Goal: Task Accomplishment & Management: Complete application form

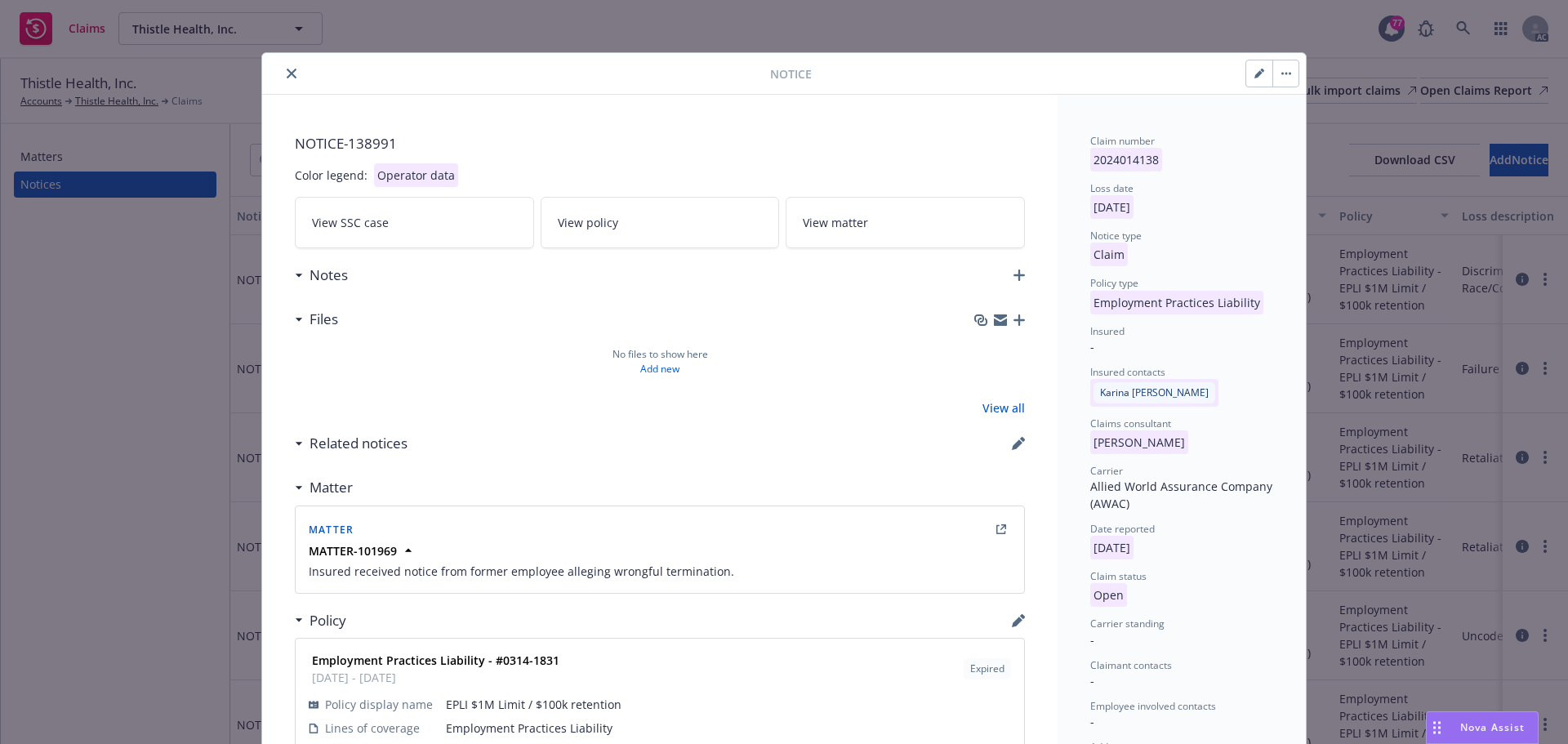
click at [1254, 69] on icon "button" at bounding box center [1258, 74] width 10 height 10
select select "EMPLOYMENT_PRACTICES_LIABILITY"
select select "open"
select select "CLAIM"
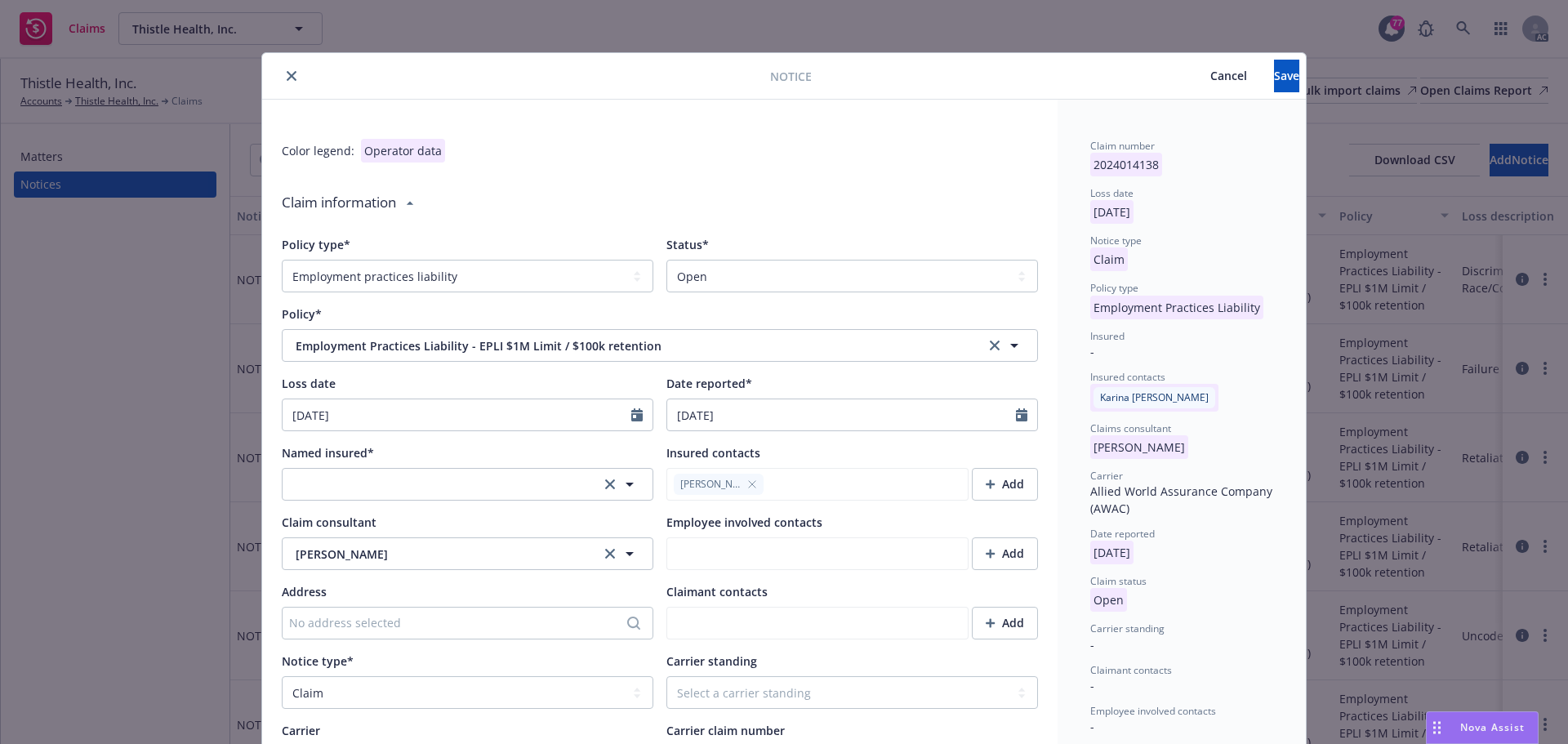
type textarea "x"
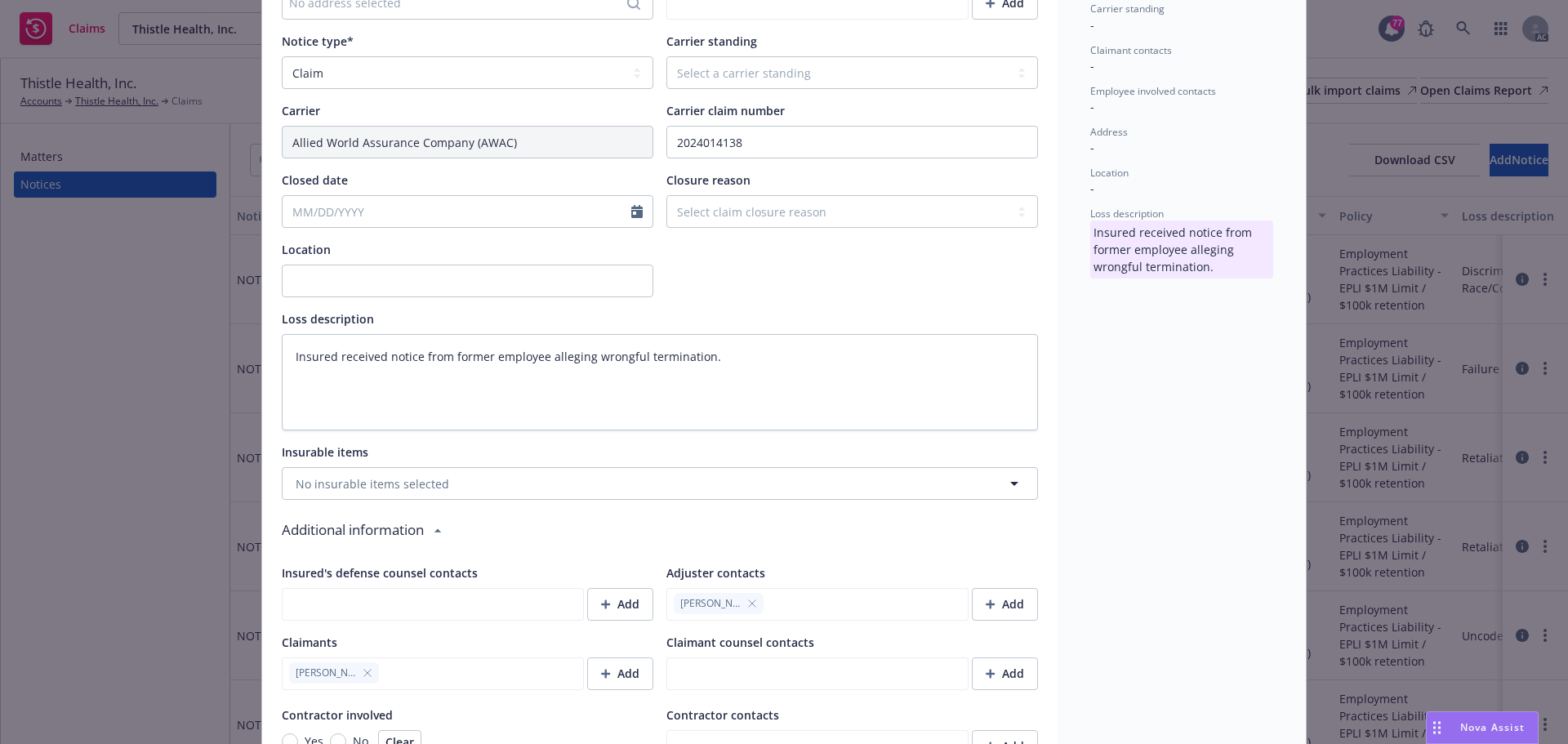
scroll to position [898, 0]
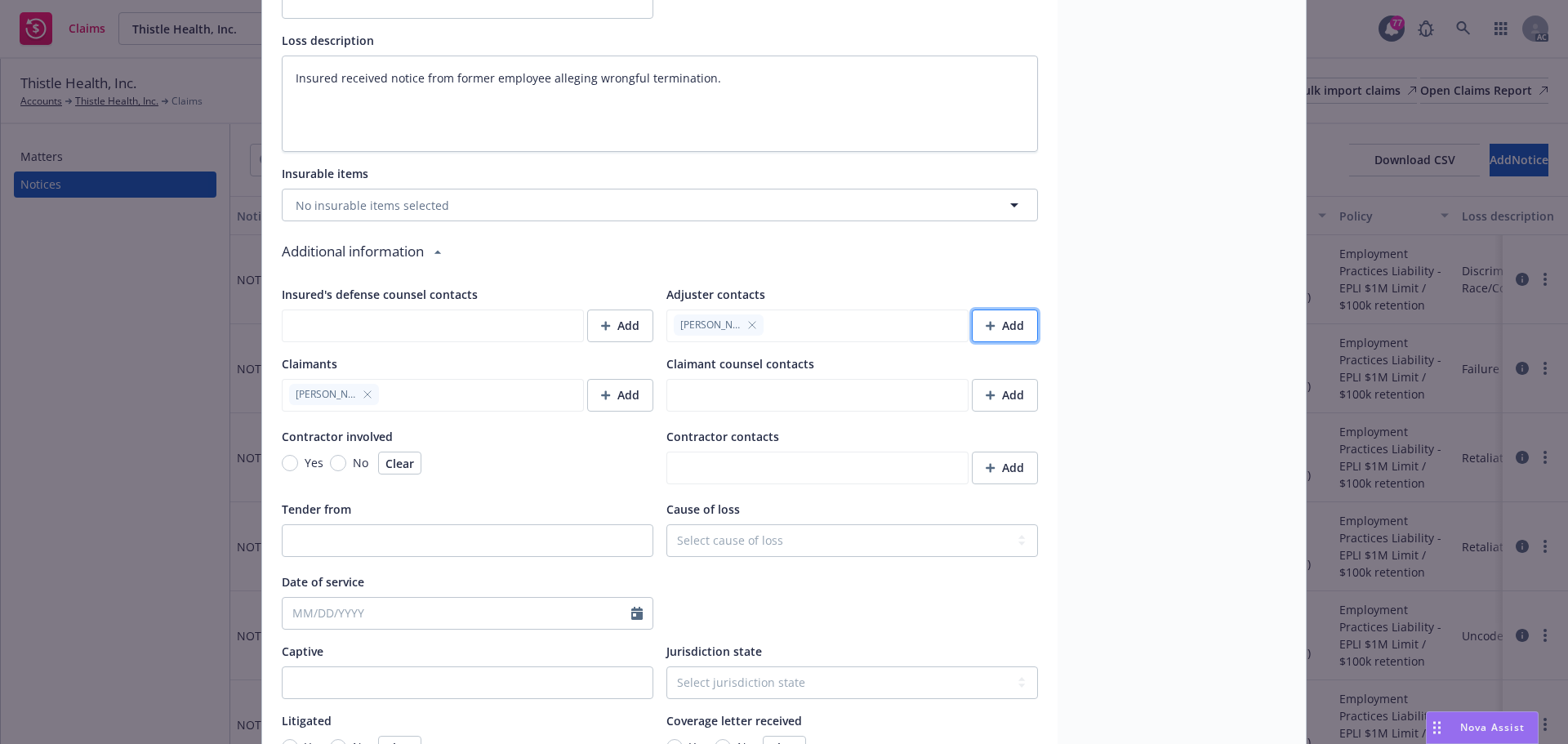
click at [988, 319] on div "Add" at bounding box center [1005, 326] width 39 height 31
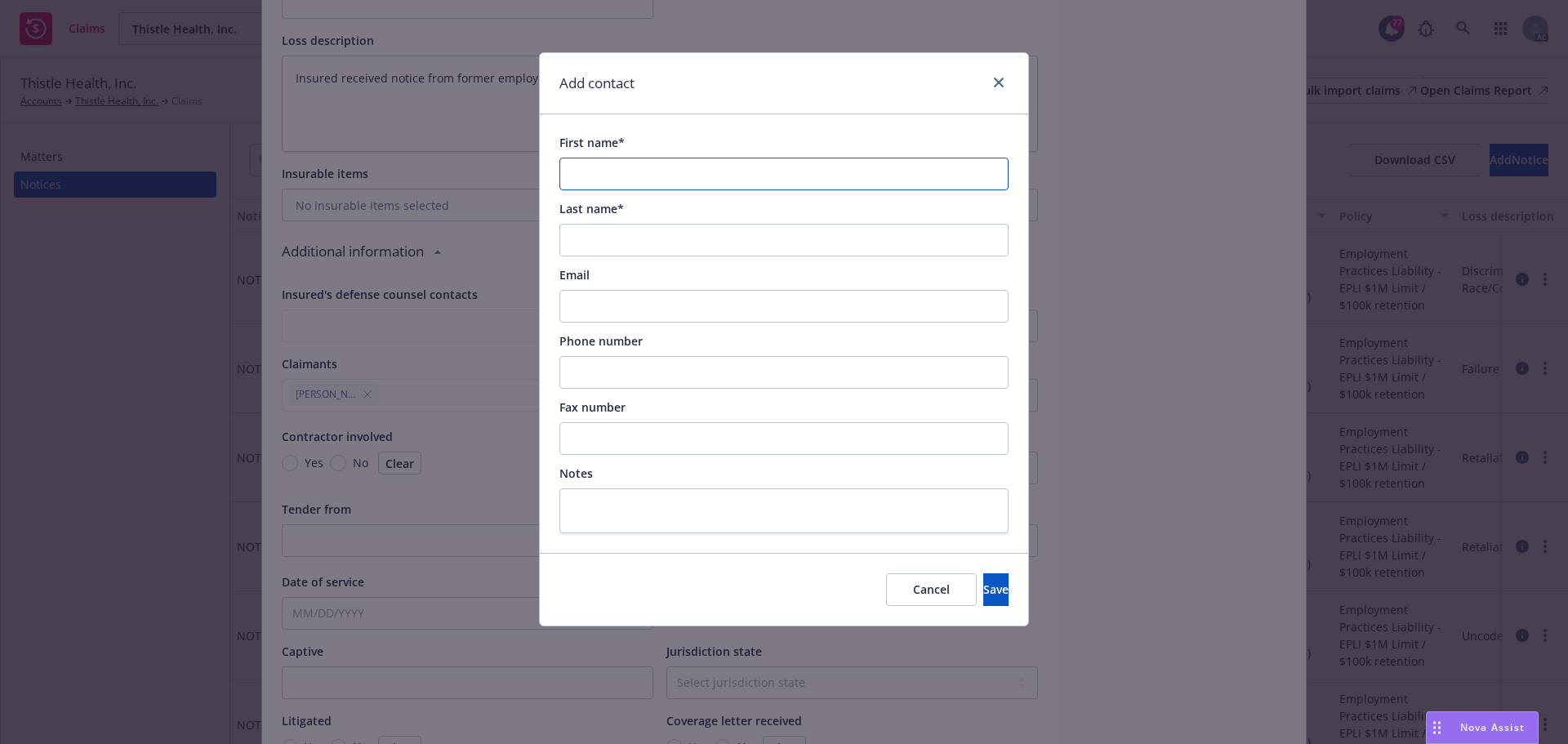
click at [670, 176] on input "First name*" at bounding box center [783, 174] width 449 height 33
paste input "Jesse Hyde"
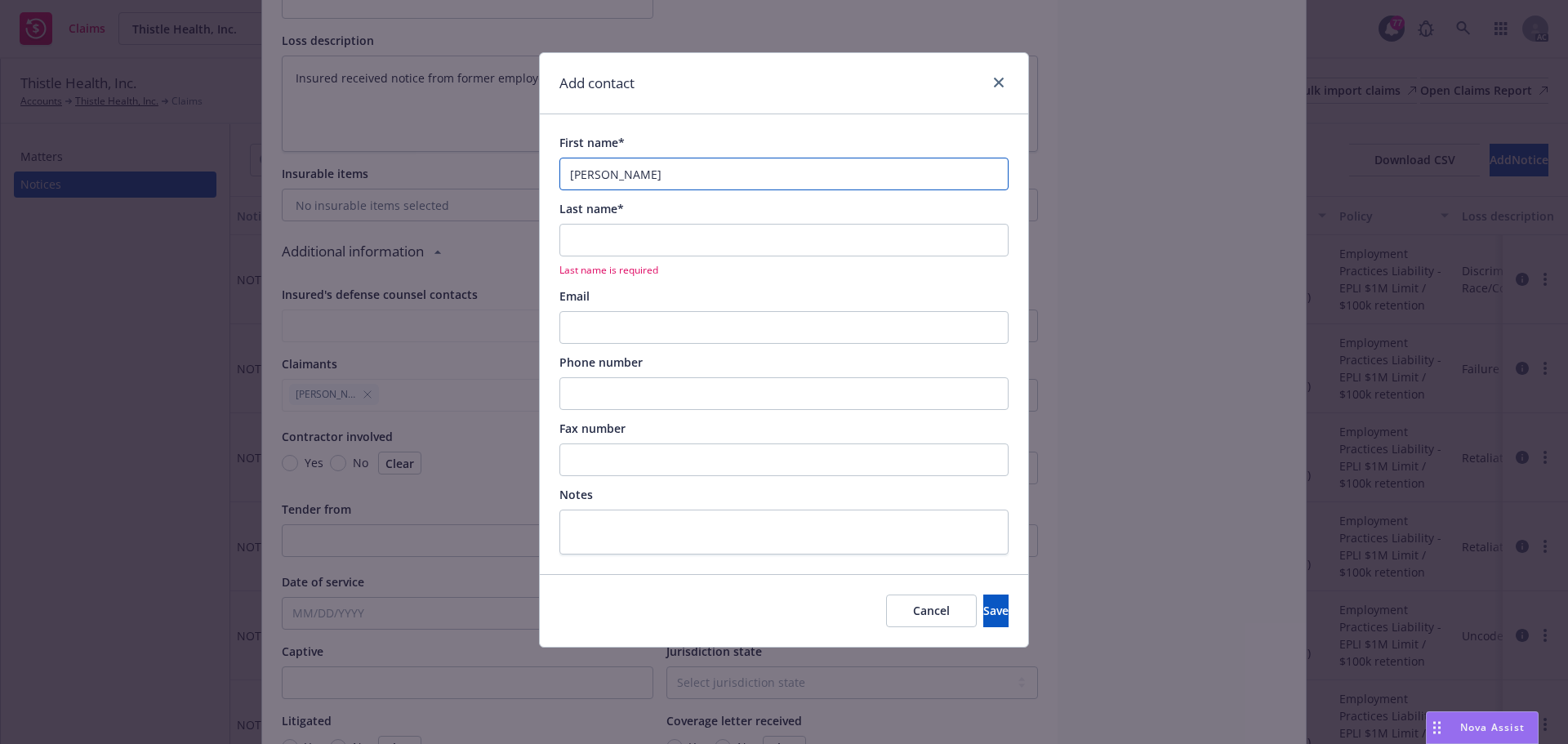
drag, startPoint x: 641, startPoint y: 178, endPoint x: 604, endPoint y: 177, distance: 37.0
click at [604, 177] on input "Jesse Hyde" at bounding box center [783, 174] width 449 height 33
type input "Jesse"
click at [595, 240] on input "Last name*" at bounding box center [783, 241] width 449 height 33
paste input "Hyde"
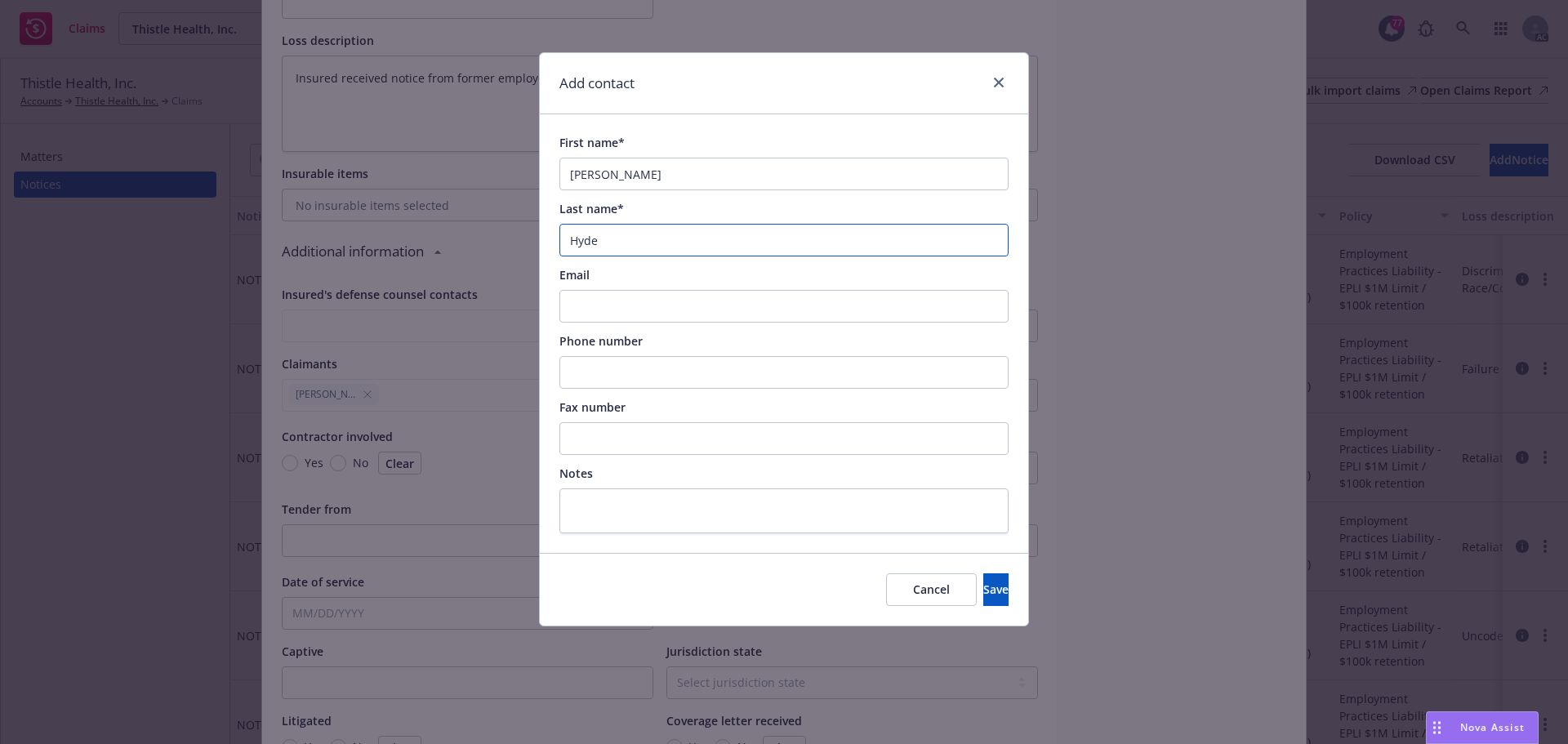
type input "Hyde"
click at [591, 373] on input "Phone number" at bounding box center [783, 372] width 449 height 33
click at [595, 317] on input "Email" at bounding box center [783, 307] width 449 height 33
paste input "Jesse.Hyde@awac.com"
type input "Jesse.Hyde@awac.com"
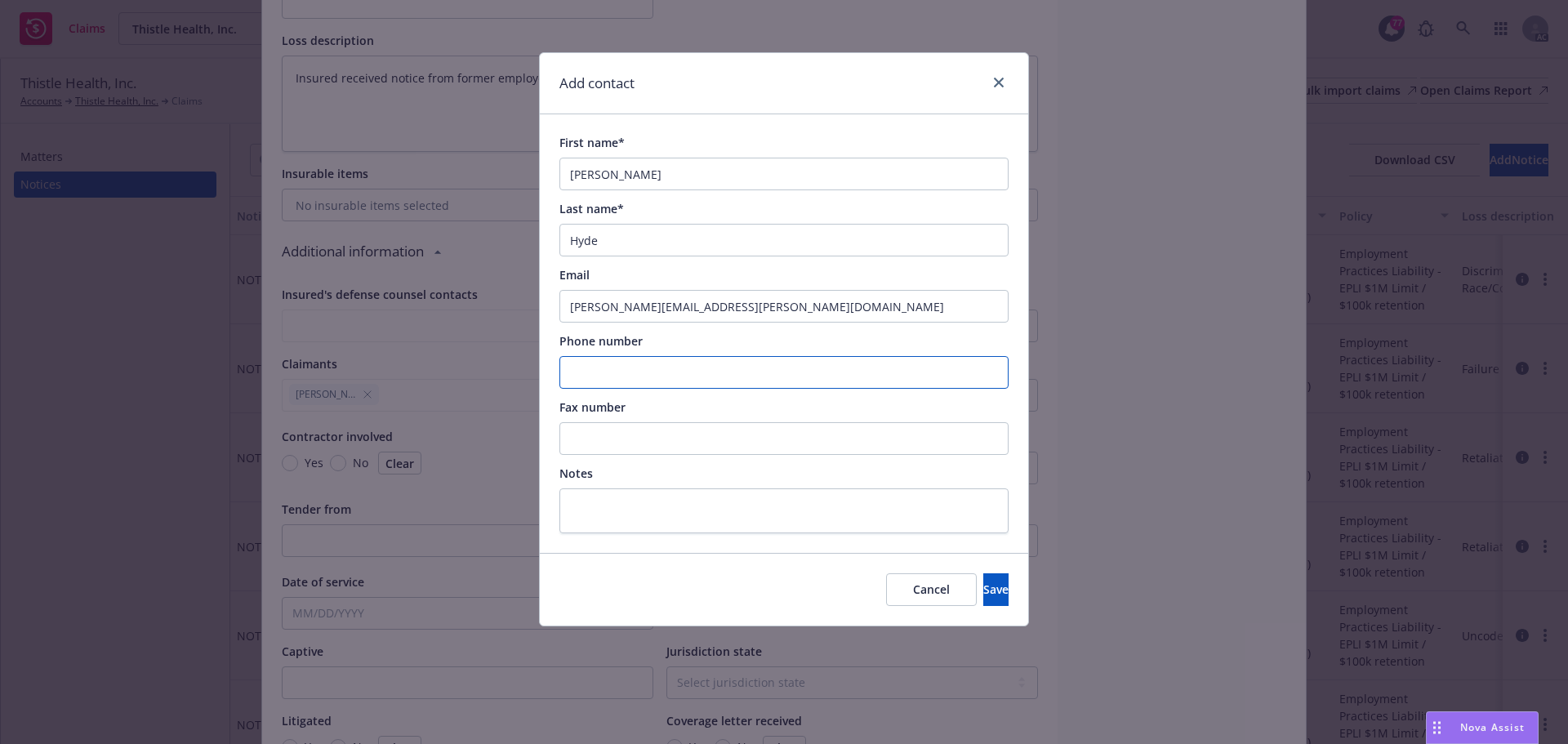
click at [662, 371] on input "Phone number" at bounding box center [783, 372] width 449 height 33
paste input "860-284-1736"
type input "860-284-1736"
click at [983, 597] on span "Save" at bounding box center [996, 589] width 25 height 16
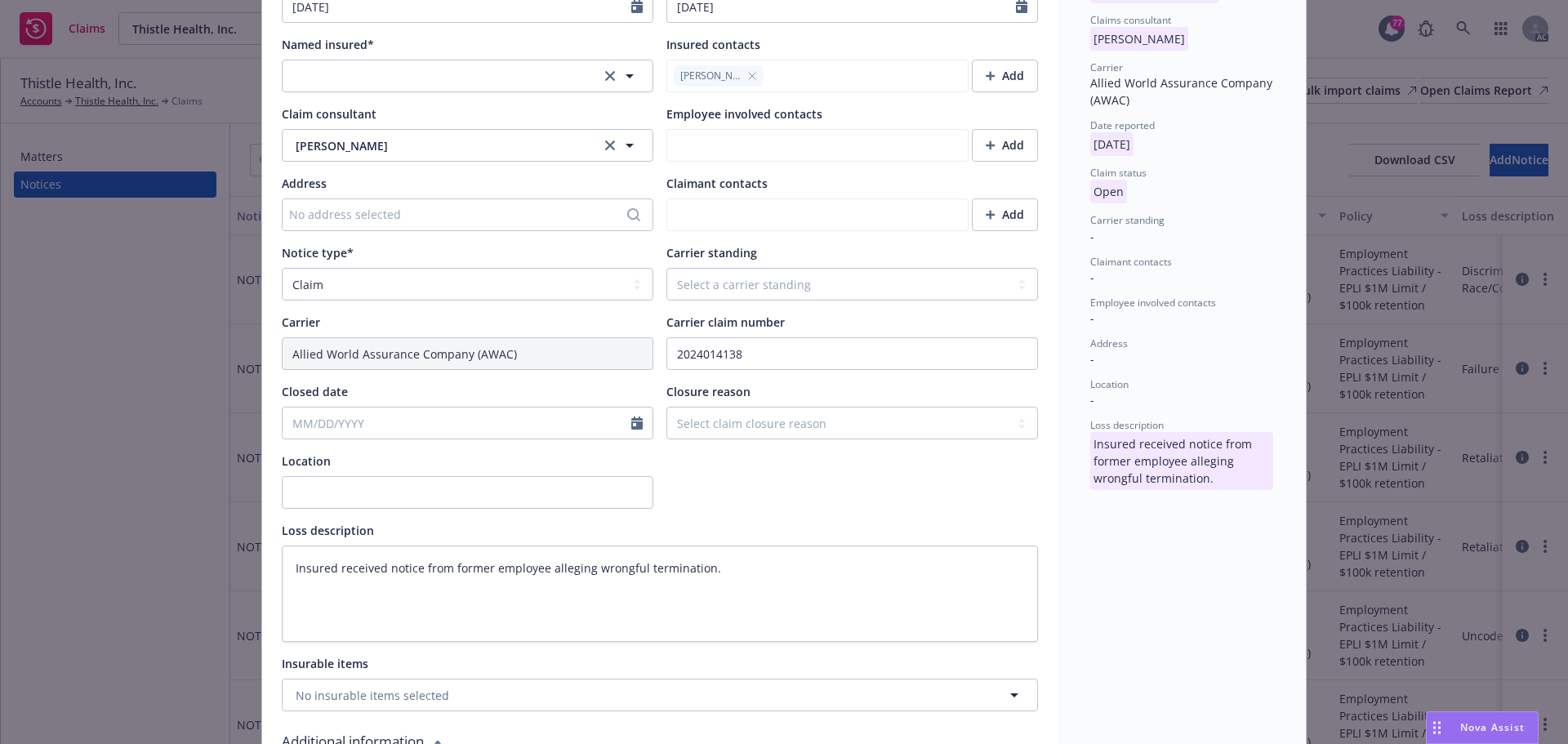
scroll to position [0, 0]
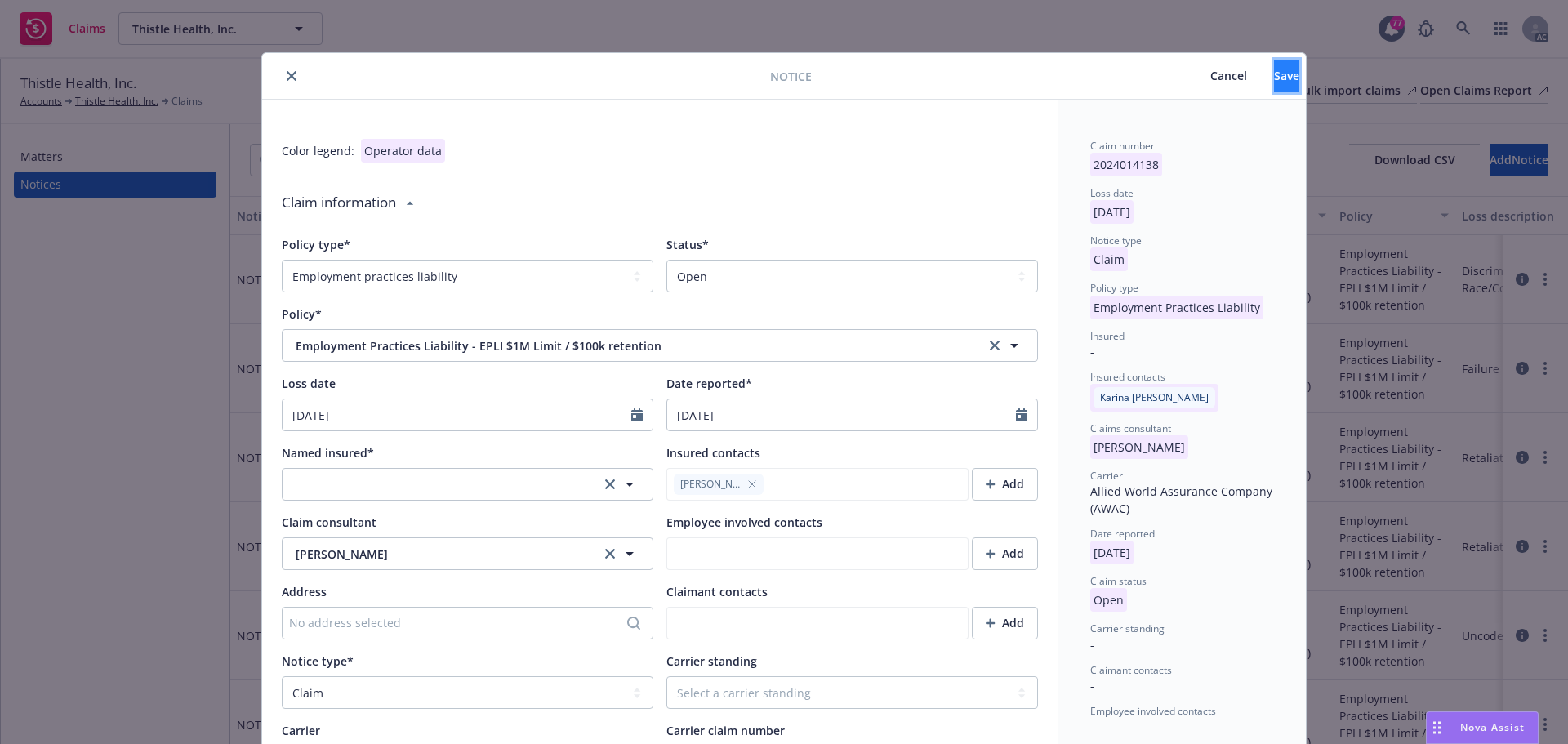
click at [1274, 80] on span "Save" at bounding box center [1287, 76] width 25 height 16
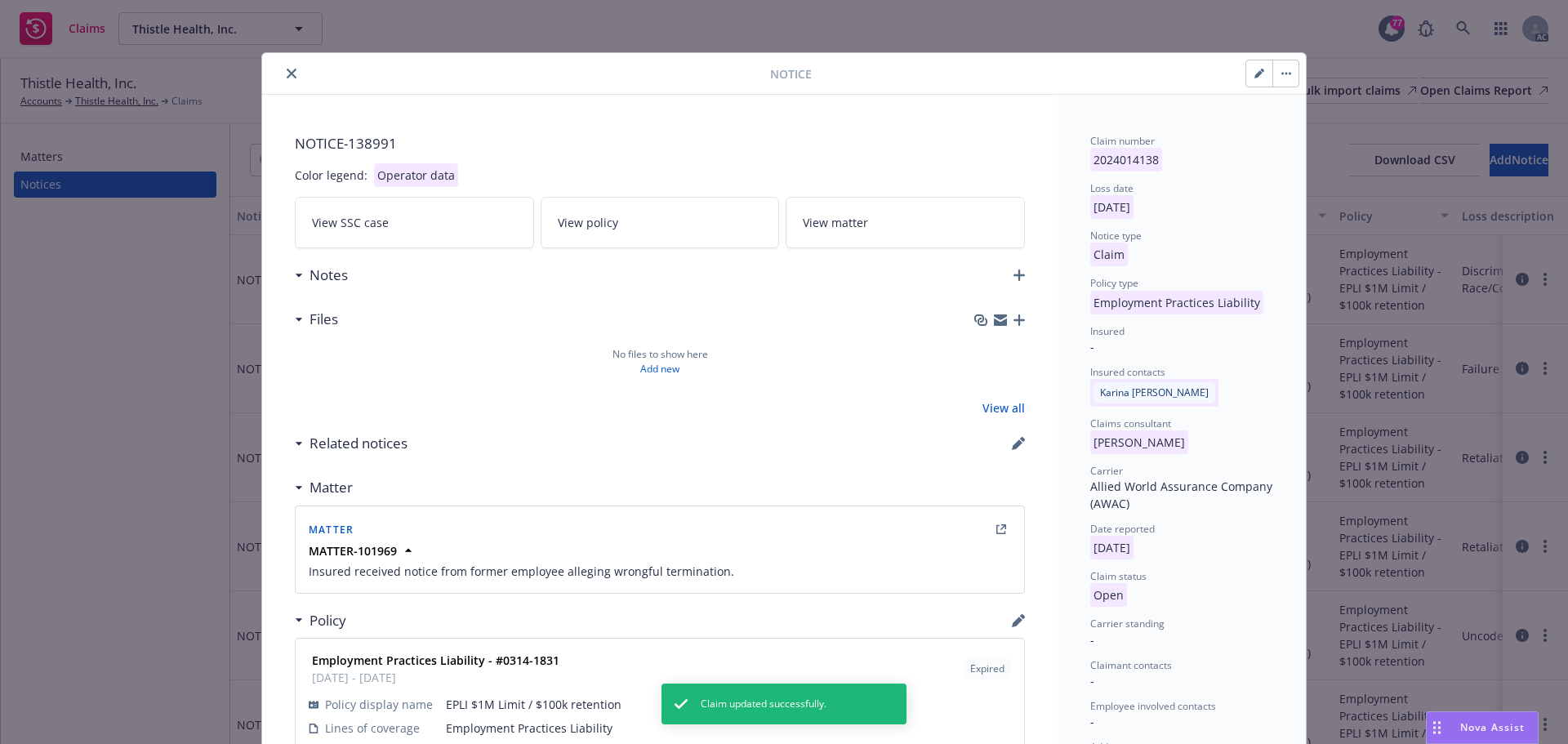
type textarea "x"
click at [286, 75] on icon "close" at bounding box center [291, 74] width 10 height 10
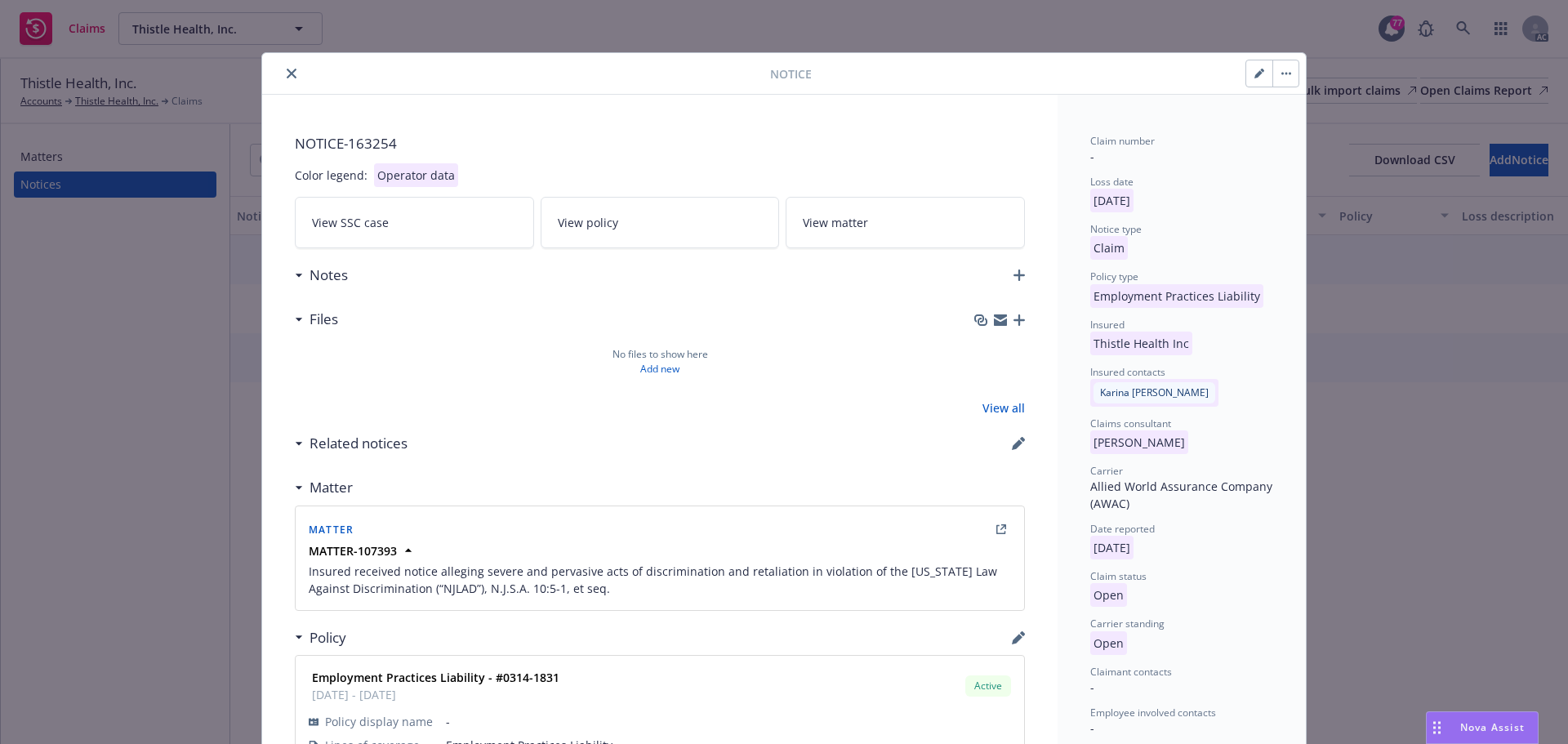
click at [1246, 73] on button "button" at bounding box center [1258, 73] width 26 height 26
select select "EMPLOYMENT_PRACTICES_LIABILITY"
select select "open"
select select "CLAIM"
select select "OPEN"
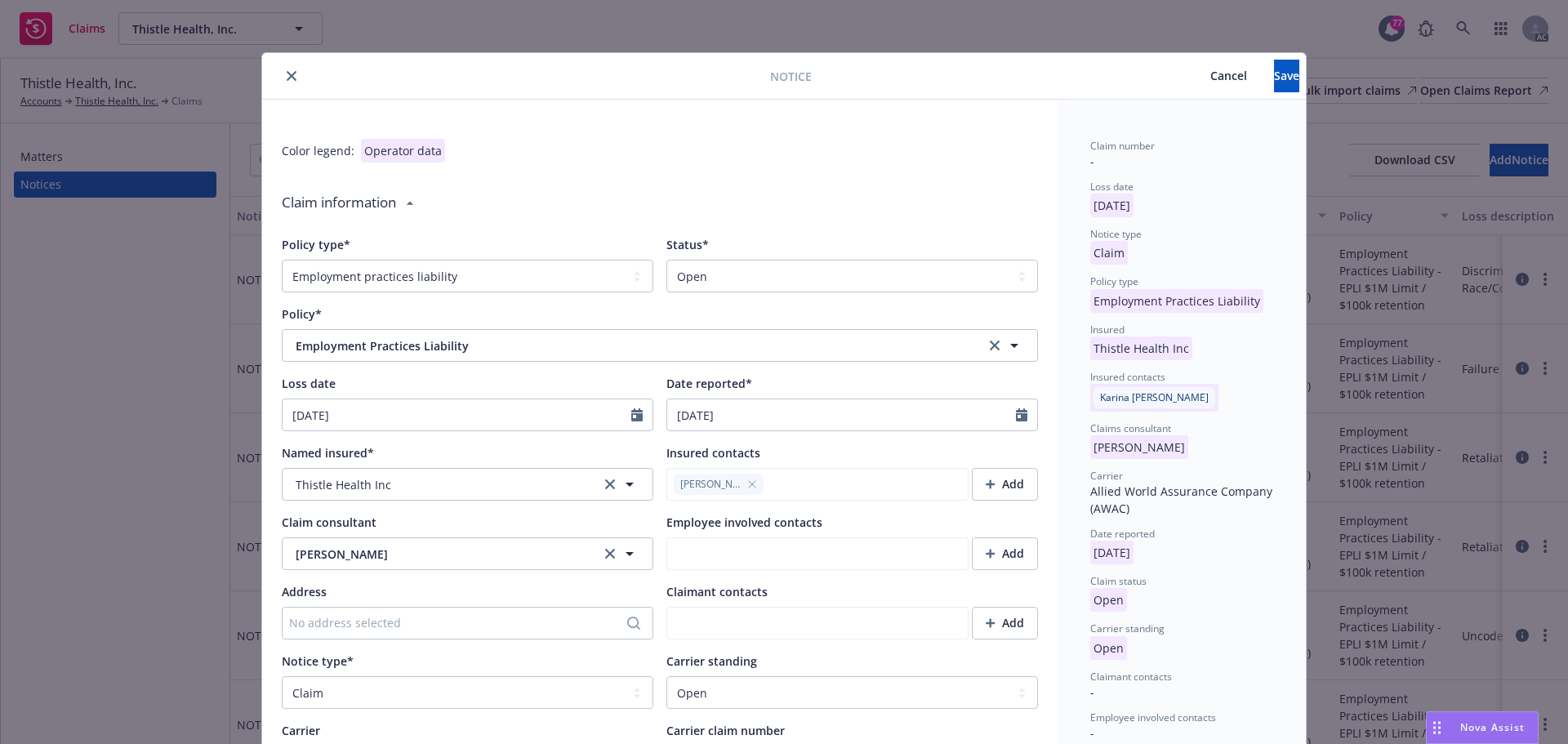
type textarea "x"
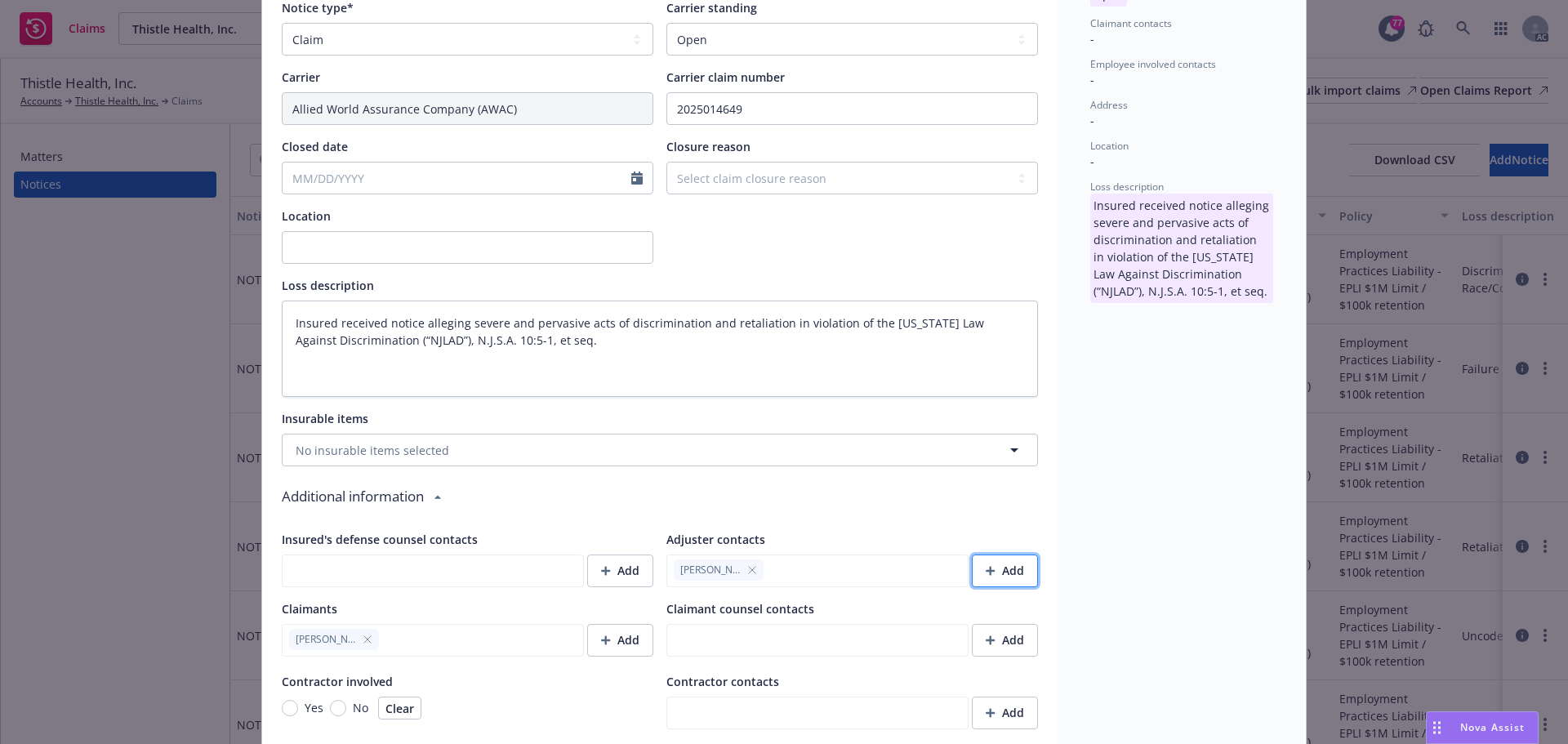
click at [1011, 567] on div "Add" at bounding box center [1005, 570] width 39 height 31
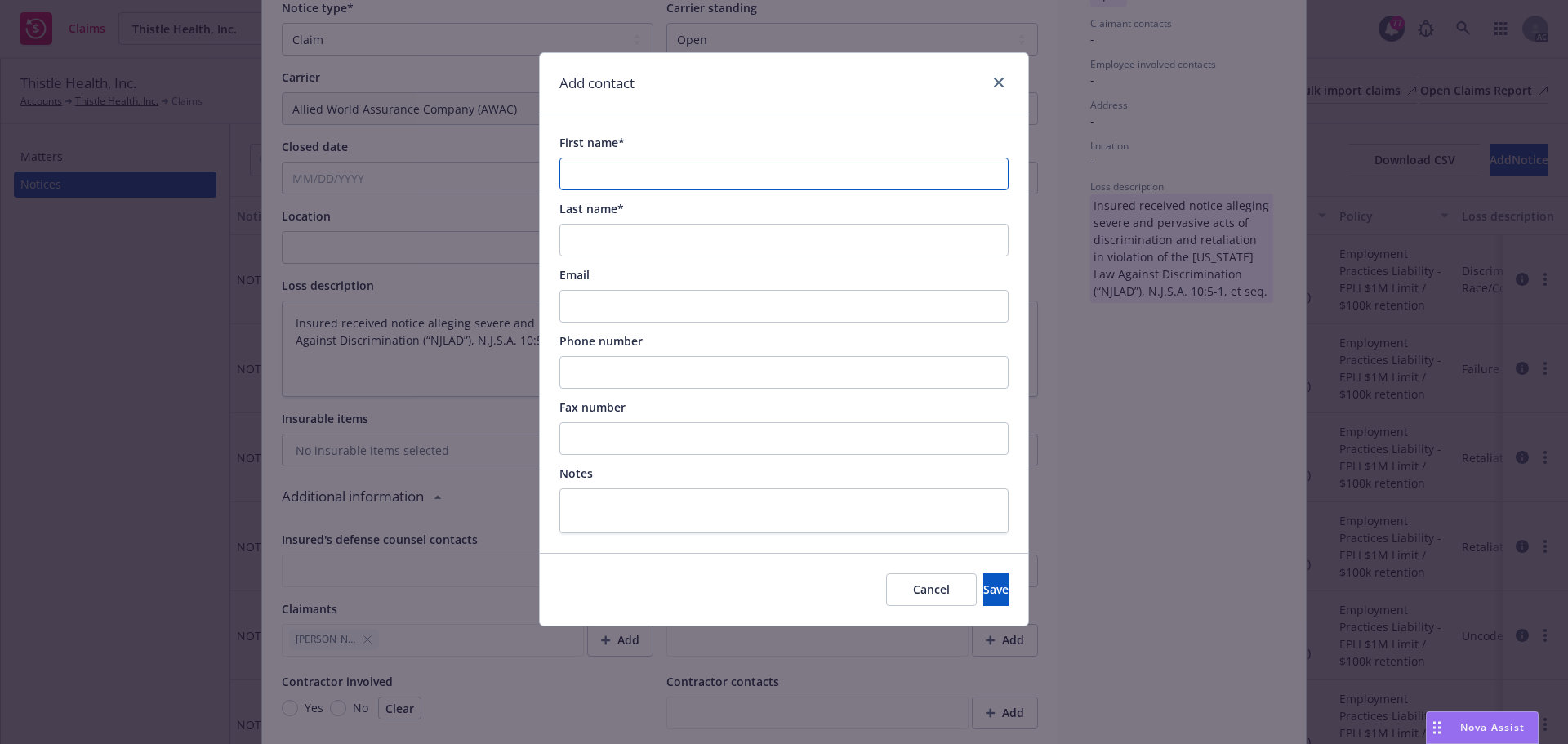
click at [600, 174] on input "First name*" at bounding box center [783, 174] width 449 height 33
paste input "Jesse Hyde"
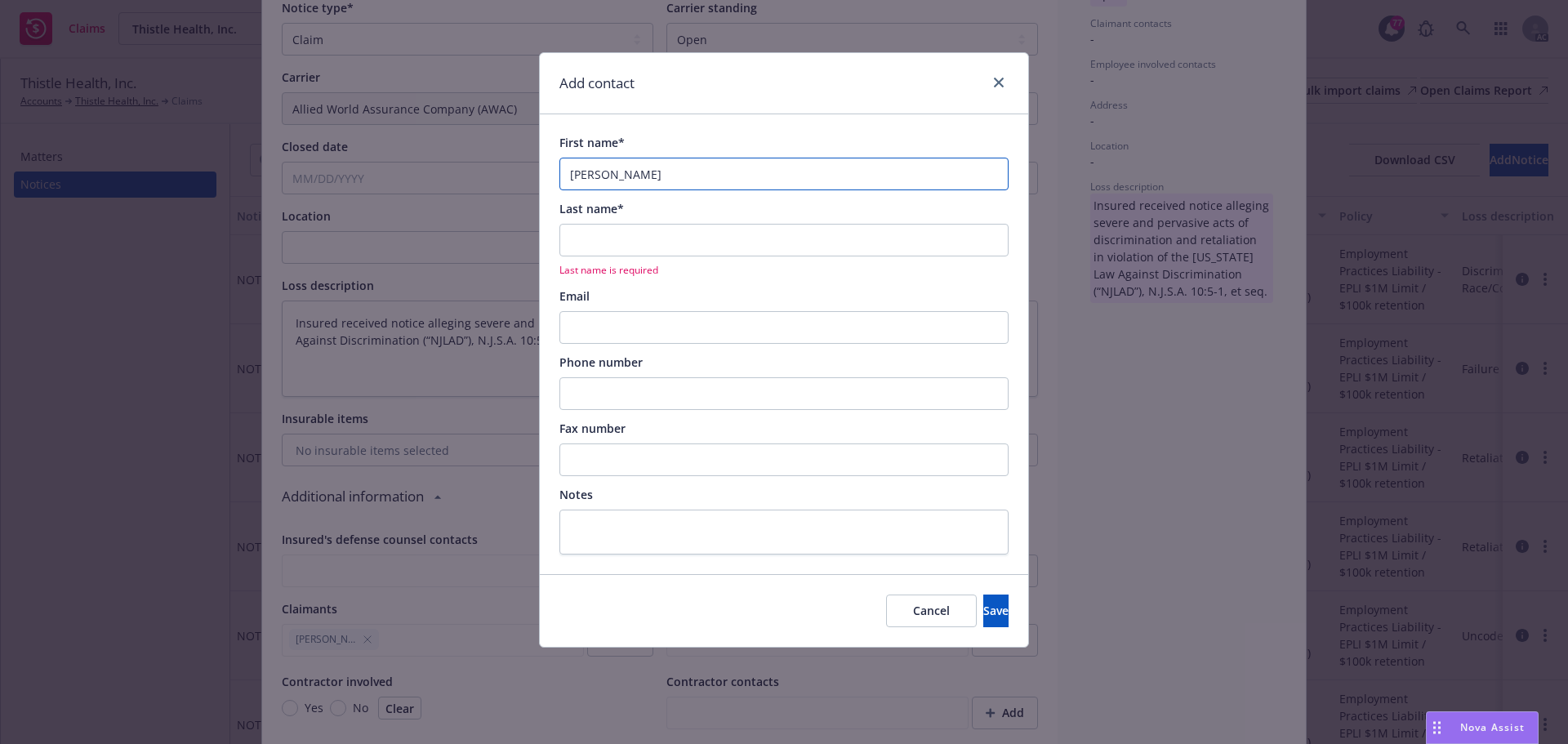
drag, startPoint x: 639, startPoint y: 176, endPoint x: 602, endPoint y: 176, distance: 37.0
click at [602, 176] on input "Jesse Hyde" at bounding box center [783, 174] width 449 height 33
type input "Jesse Hyde"
click at [629, 234] on input "Last name*" at bounding box center [783, 241] width 449 height 33
paste input "Hyde"
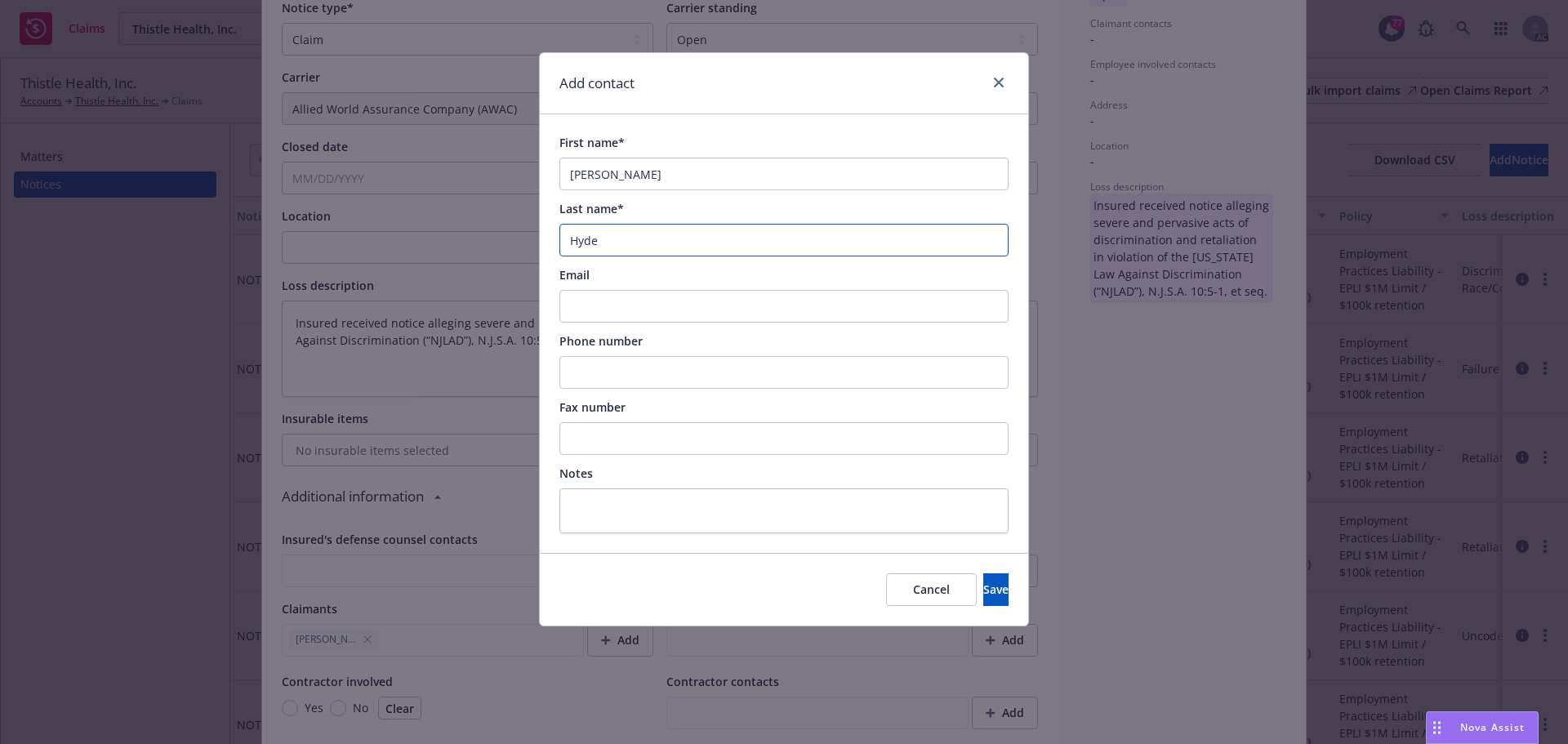
type input "Hyde"
drag, startPoint x: 642, startPoint y: 174, endPoint x: 601, endPoint y: 174, distance: 41.0
click at [601, 174] on input "Jesse Hyde" at bounding box center [783, 174] width 449 height 33
type input "Jesse"
click at [590, 299] on input "Email" at bounding box center [783, 307] width 449 height 33
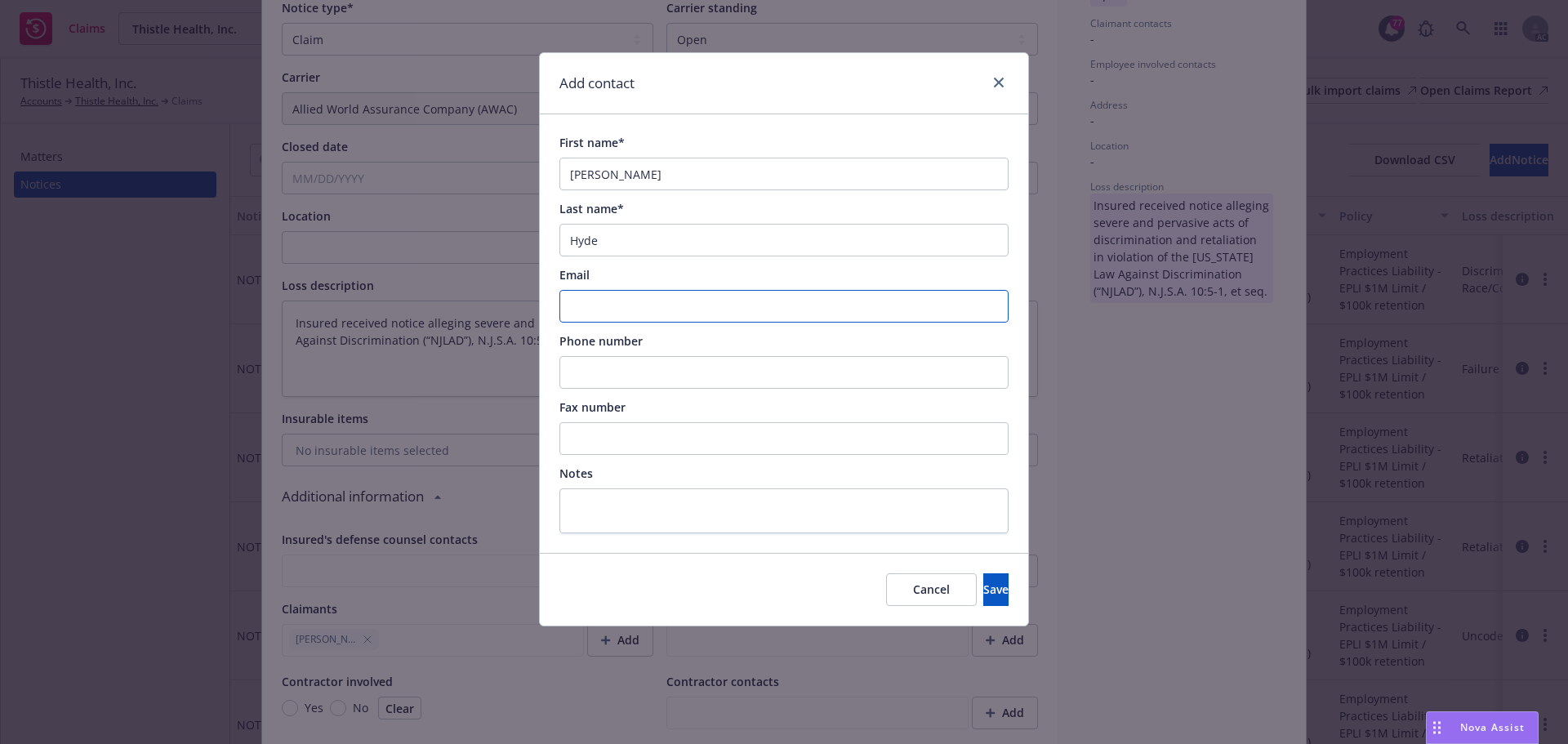
paste input "Jesse.Hyde@awac.com"
type input "Jesse.Hyde@awac.com"
click at [609, 368] on input "Phone number" at bounding box center [783, 372] width 449 height 33
paste input "860-284-1736"
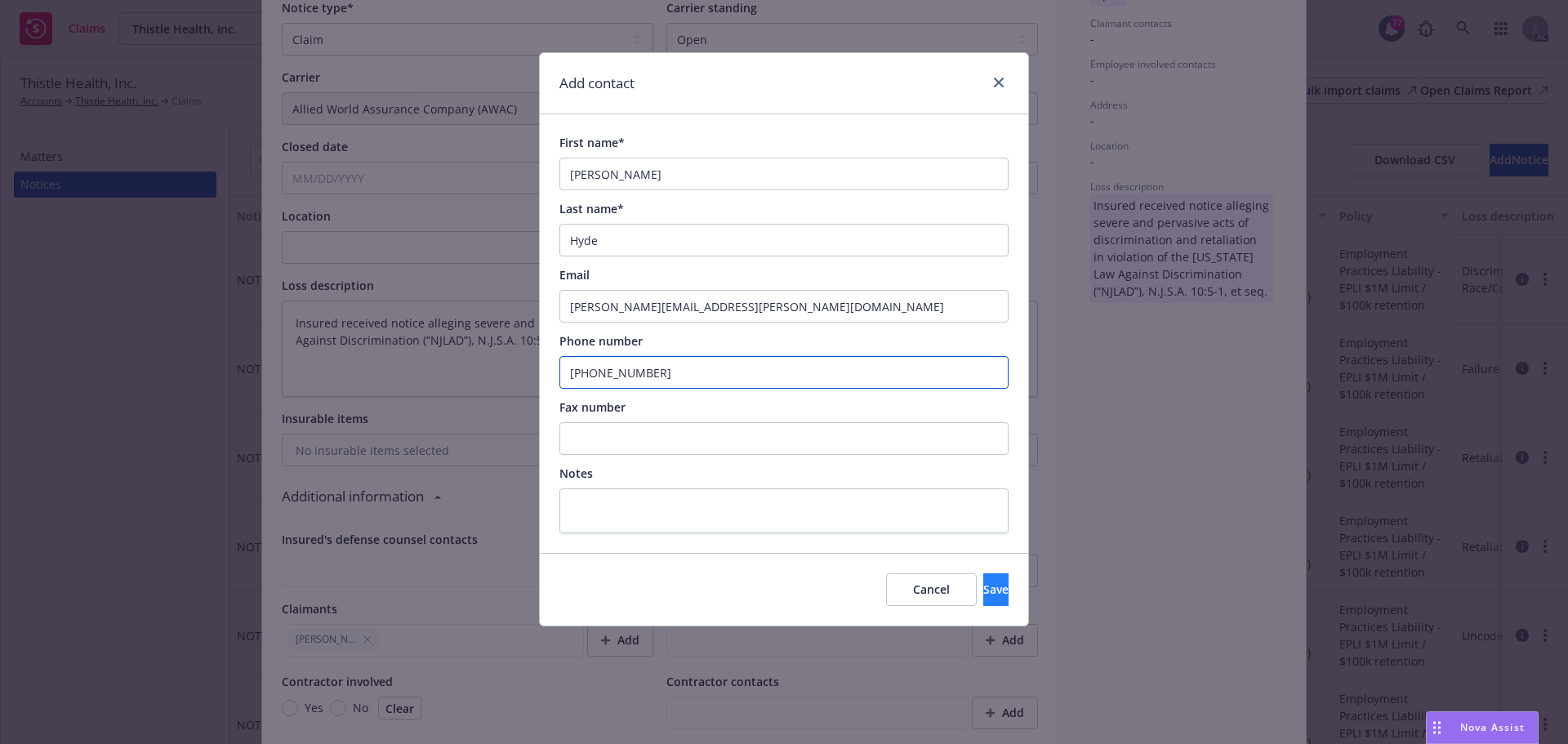
type input "860-284-1736"
click at [983, 594] on span "Save" at bounding box center [996, 589] width 25 height 16
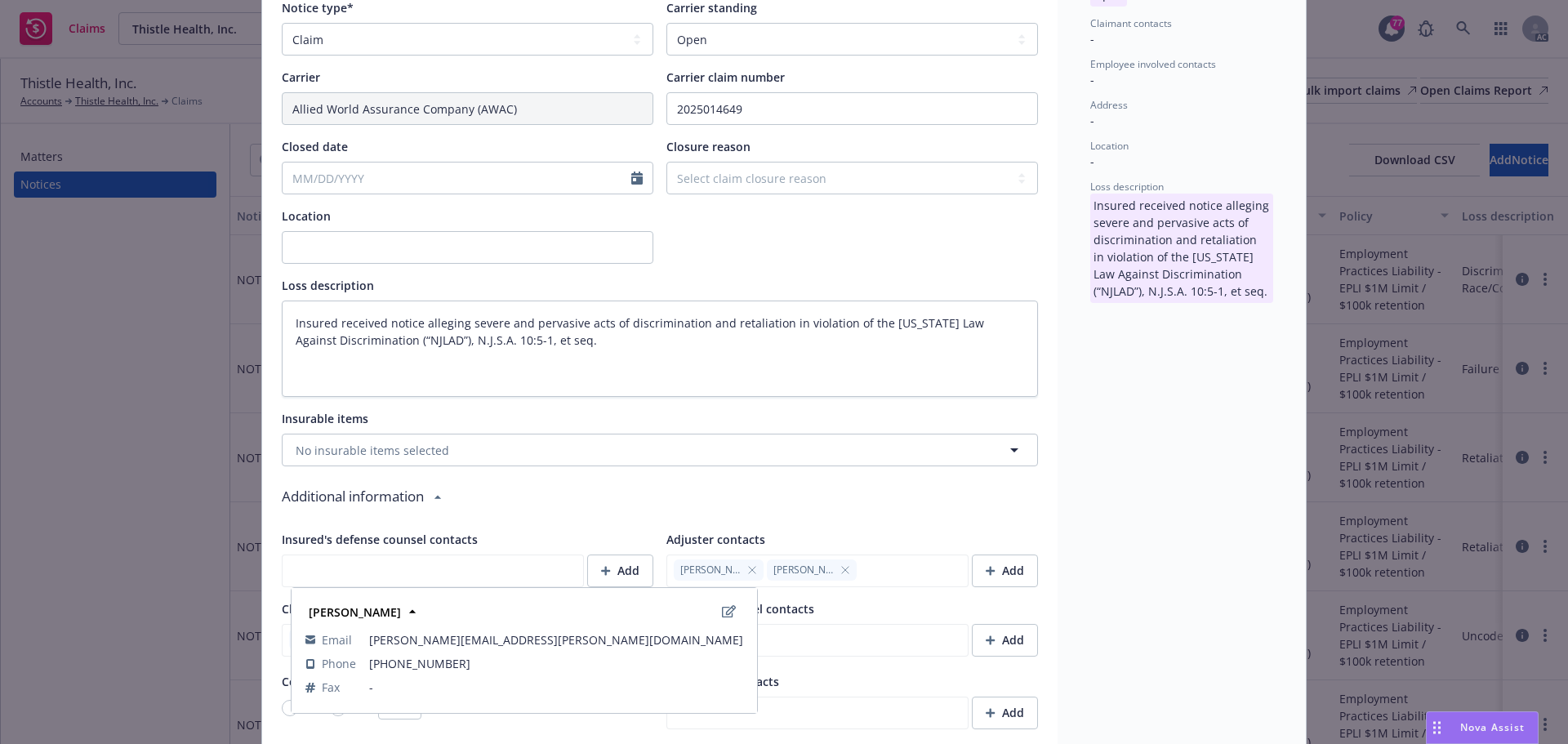
click at [747, 571] on icon "button" at bounding box center [752, 569] width 10 height 10
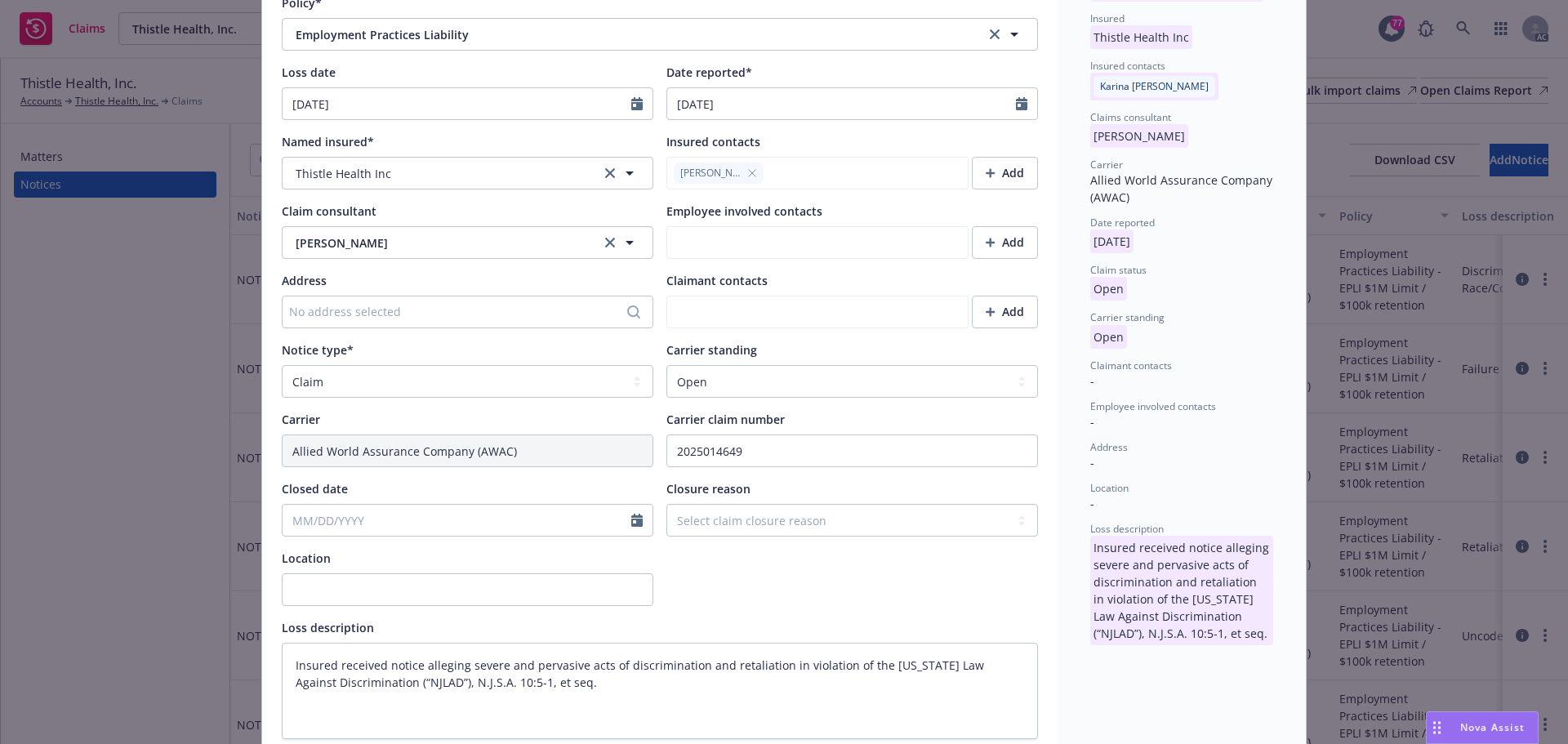
scroll to position [0, 0]
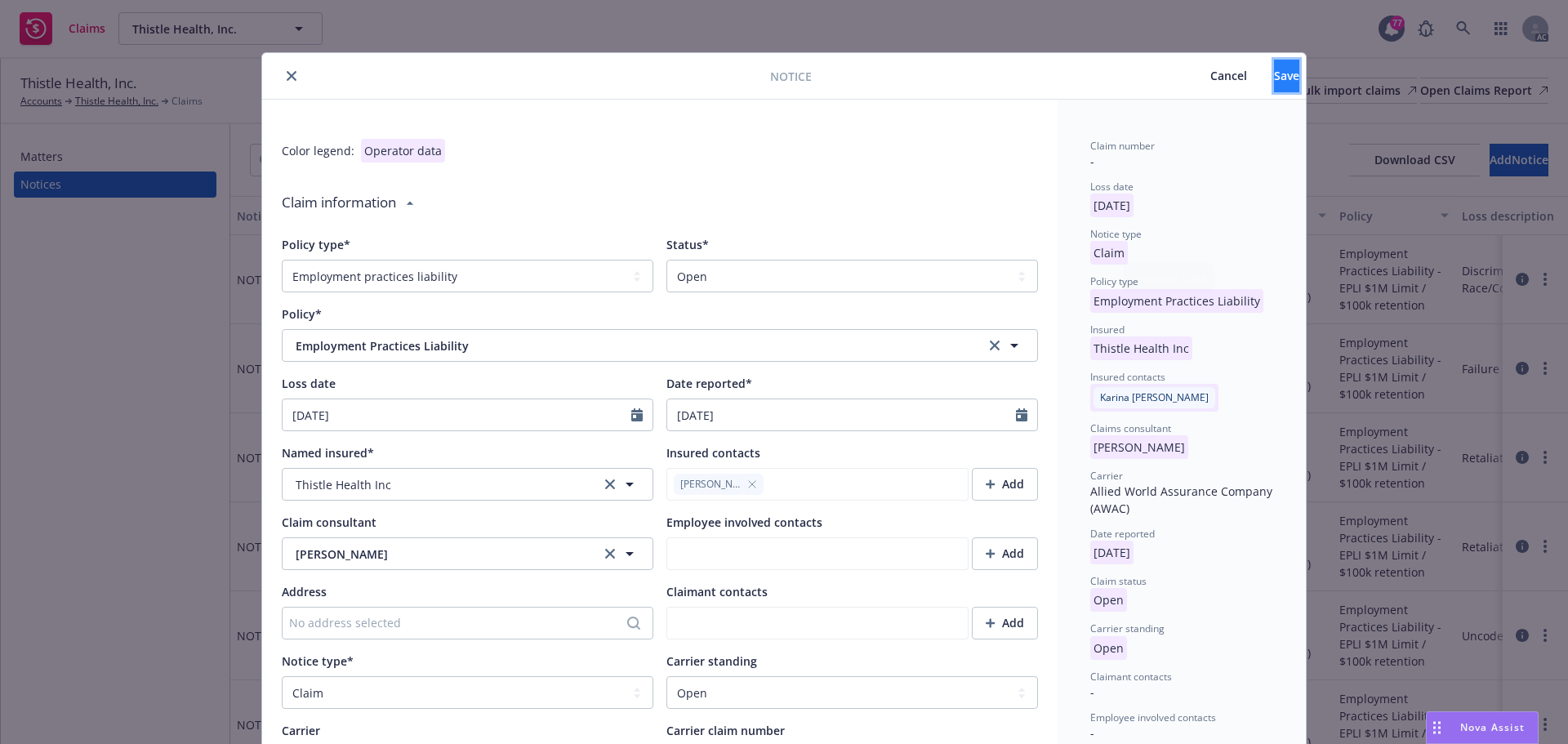
click at [1274, 67] on button "Save" at bounding box center [1287, 76] width 25 height 33
type textarea "x"
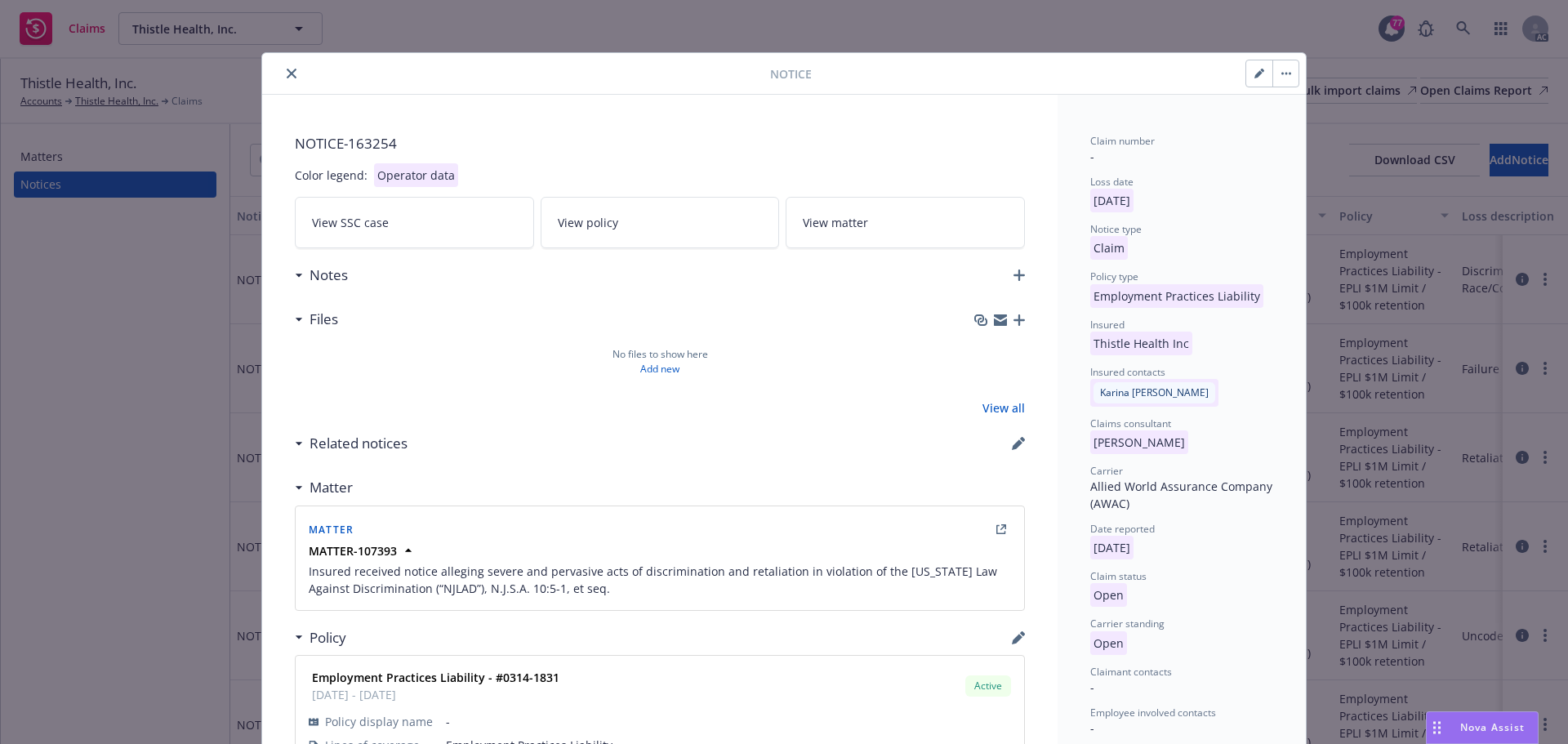
click at [286, 73] on icon "close" at bounding box center [291, 74] width 10 height 10
